Goal: Transaction & Acquisition: Obtain resource

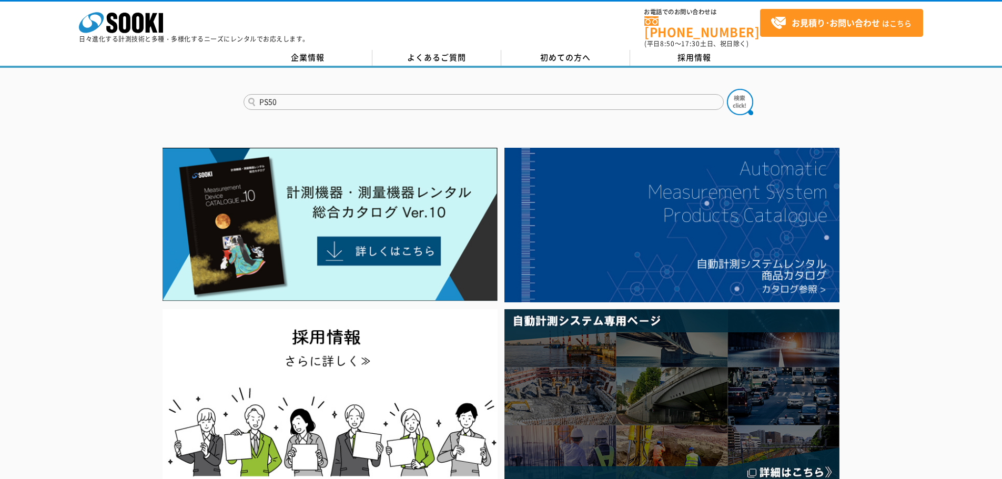
type input "PS50"
click at [727, 89] on button at bounding box center [740, 102] width 26 height 26
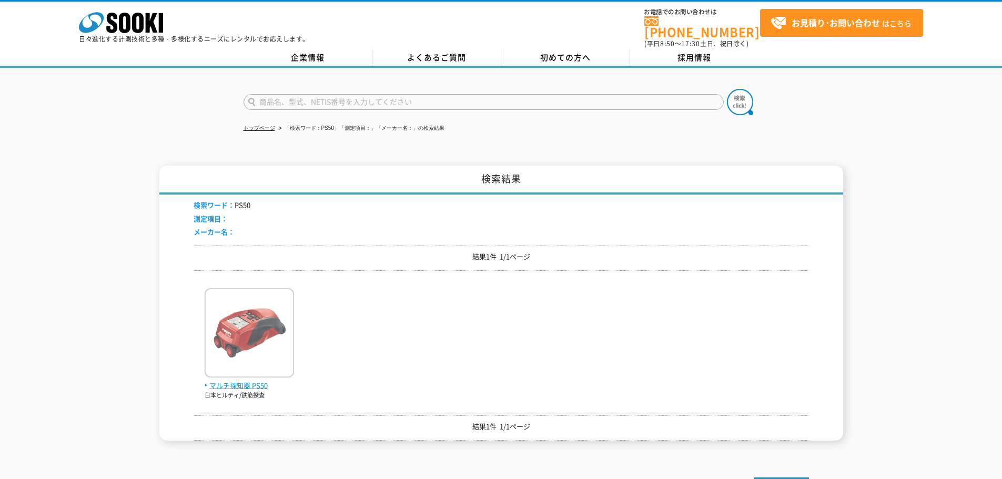
click at [235, 345] on img at bounding box center [249, 334] width 89 height 92
